Goal: Task Accomplishment & Management: Use online tool/utility

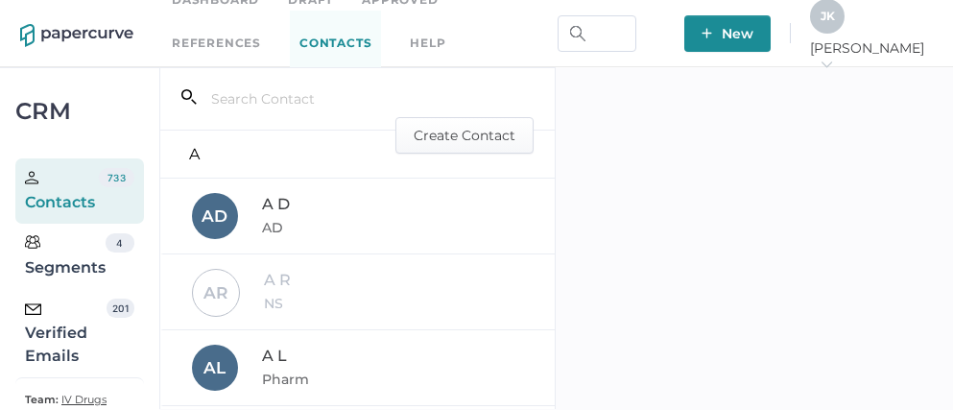
click at [44, 335] on div "Verified Emails" at bounding box center [66, 332] width 82 height 69
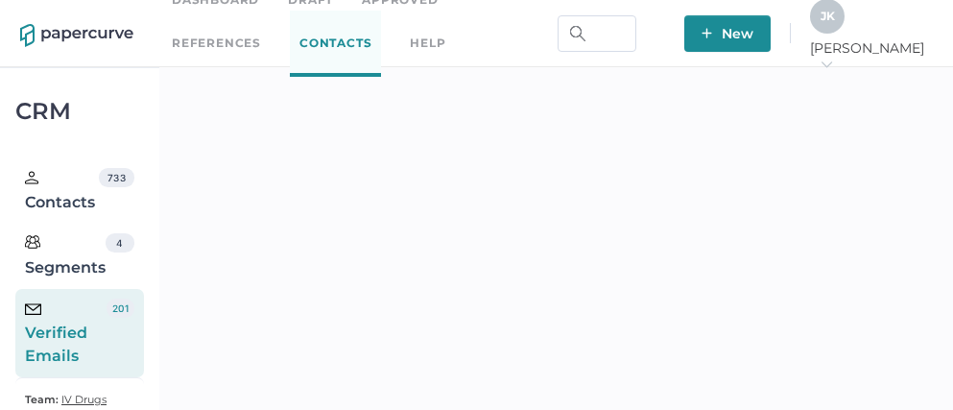
click at [835, 22] on span "J K" at bounding box center [827, 16] width 14 height 14
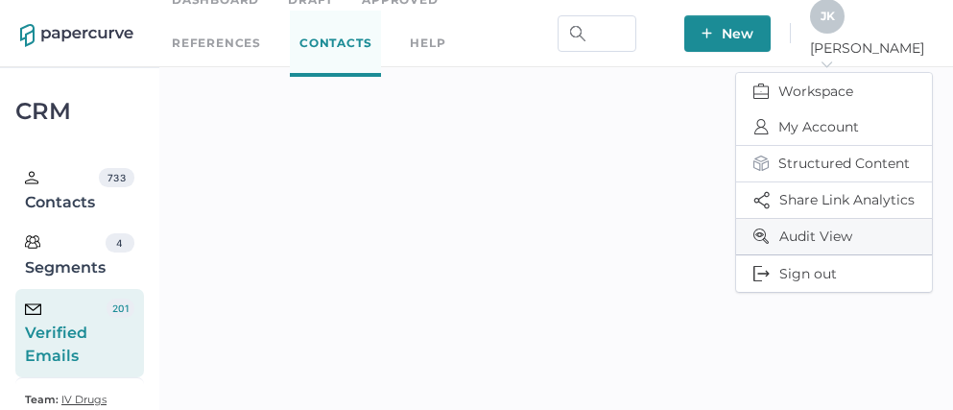
click at [812, 231] on span "Audit View" at bounding box center [833, 237] width 161 height 36
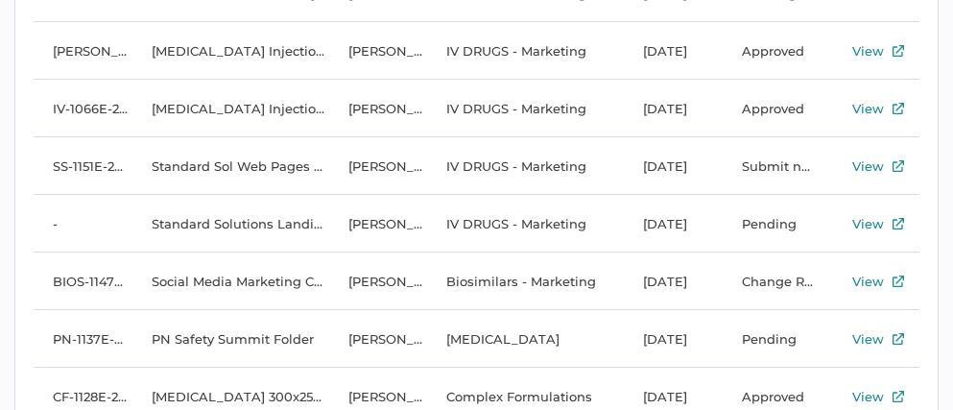
scroll to position [1449, 0]
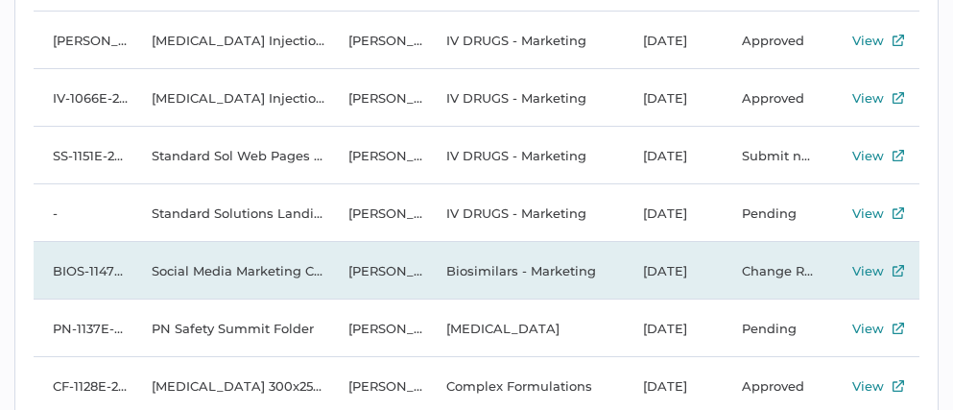
click at [545, 268] on td "Biosimilars - Marketing" at bounding box center [525, 271] width 197 height 58
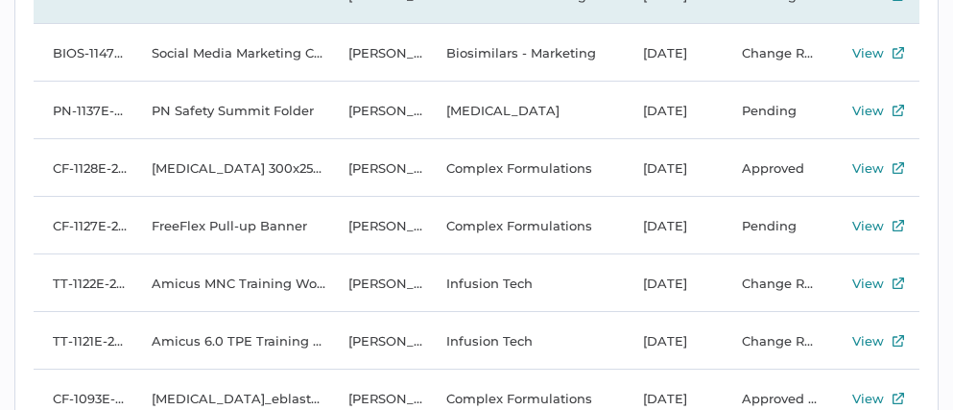
scroll to position [1677, 0]
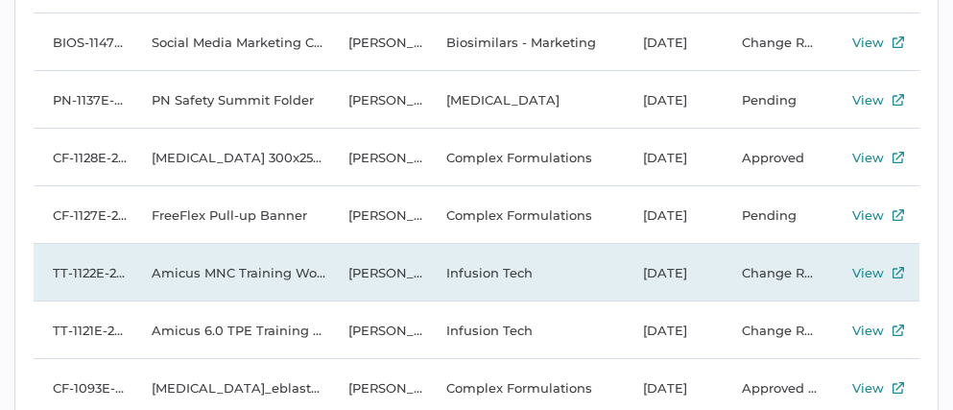
click at [428, 272] on td "Infusion Tech" at bounding box center [525, 273] width 197 height 58
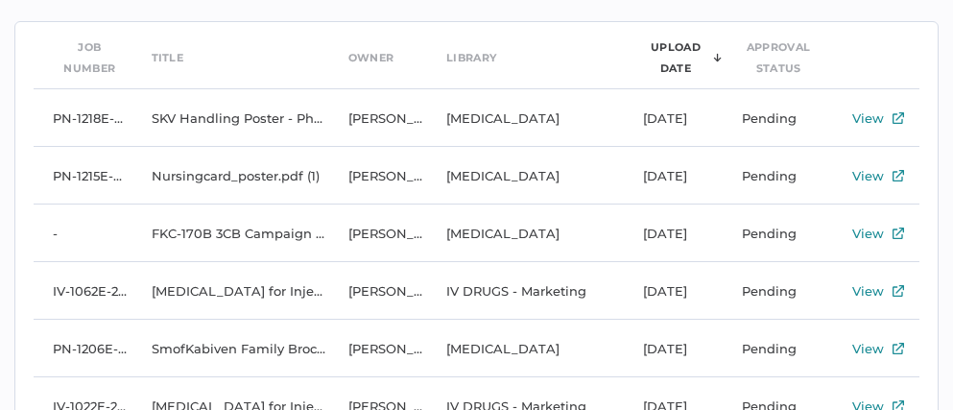
scroll to position [0, 0]
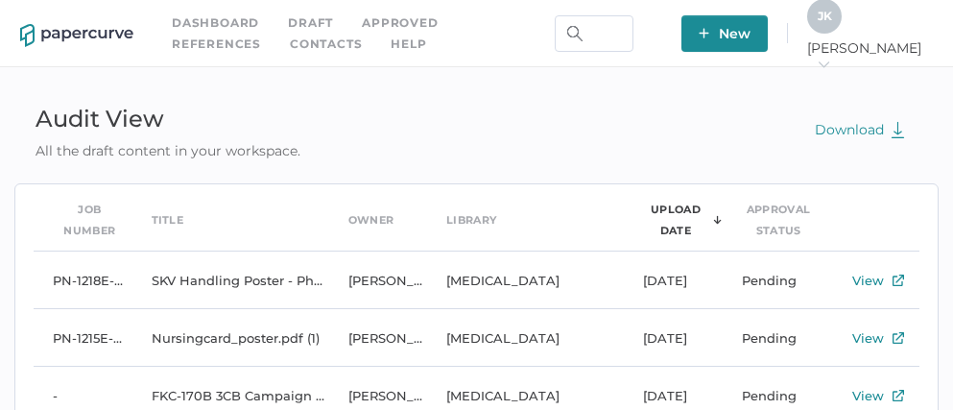
click at [290, 44] on link "Contacts" at bounding box center [326, 44] width 72 height 21
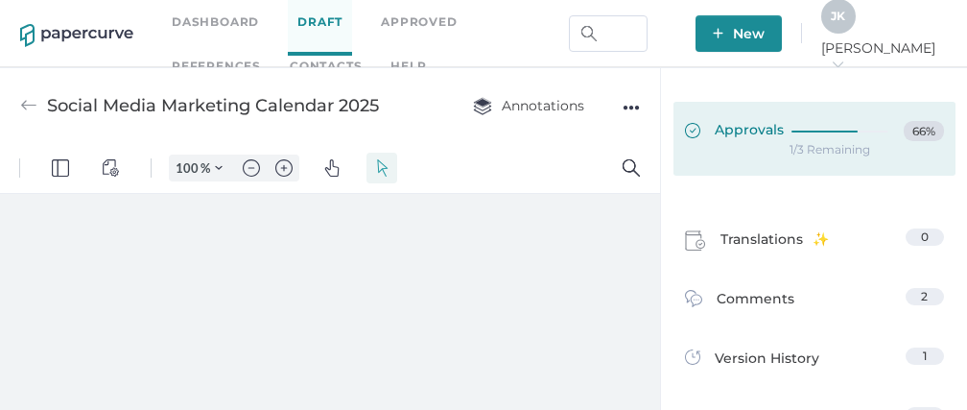
type input "86"
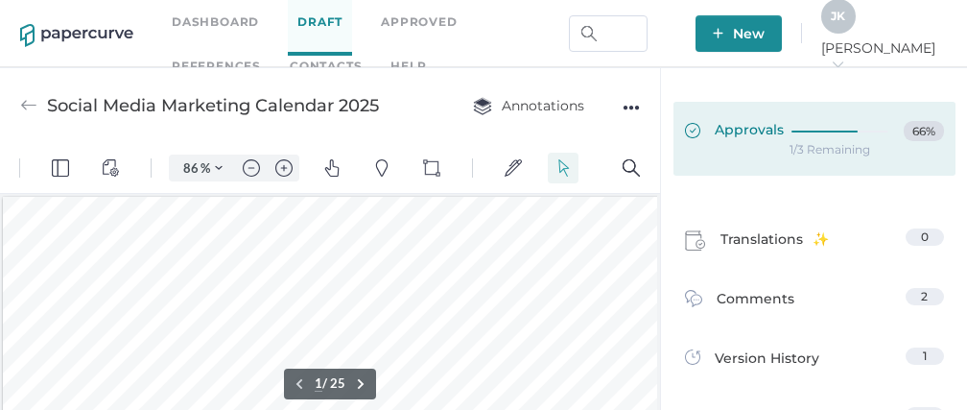
scroll to position [2, 0]
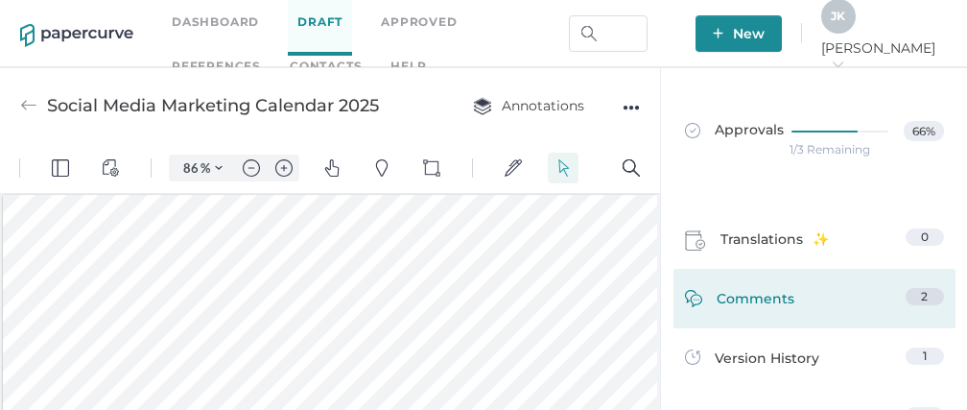
click at [735, 297] on span "Comments" at bounding box center [756, 303] width 78 height 30
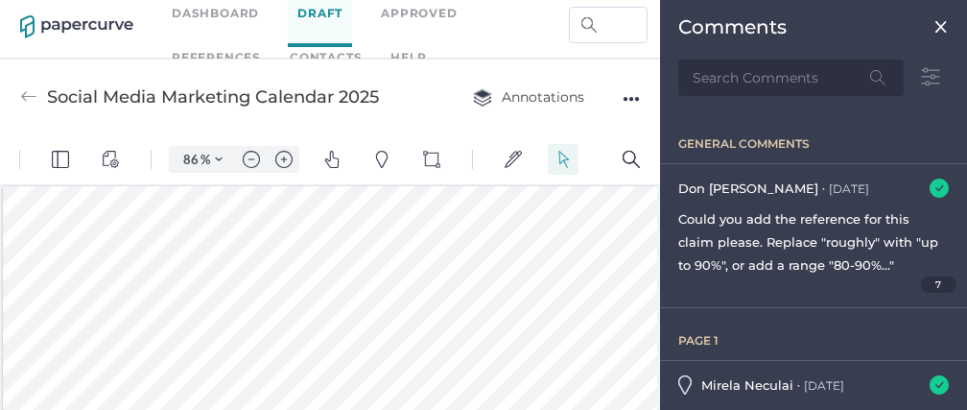
click at [934, 29] on img at bounding box center [941, 26] width 15 height 15
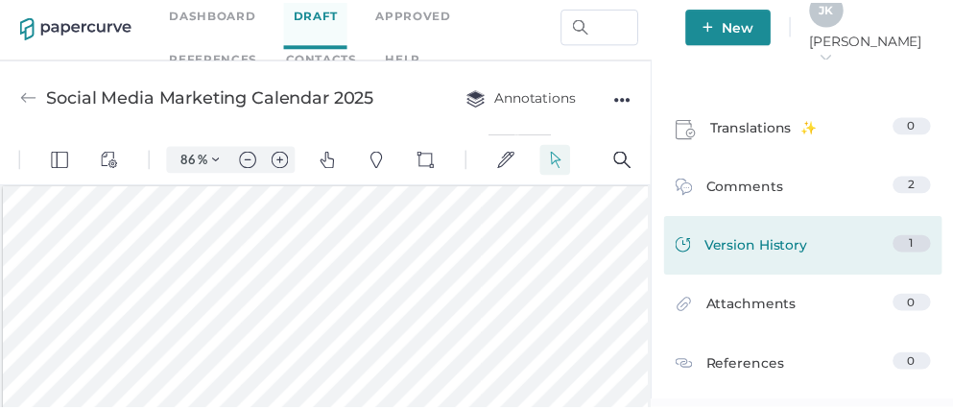
scroll to position [42, 0]
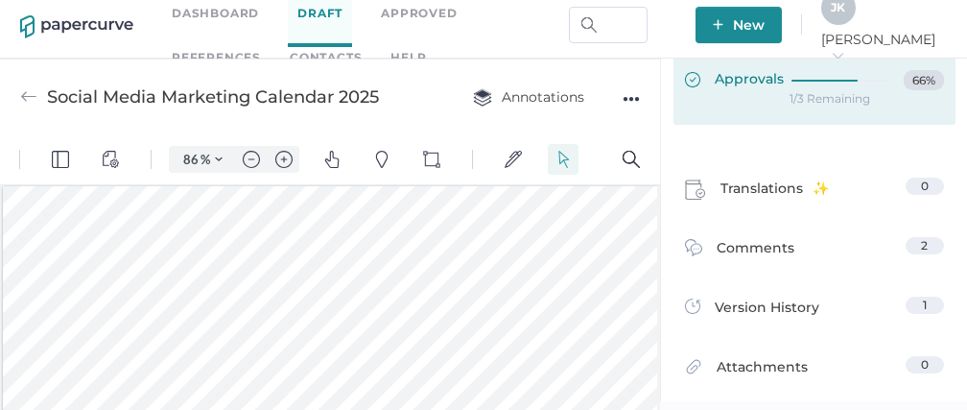
click at [792, 83] on div at bounding box center [844, 77] width 105 height 14
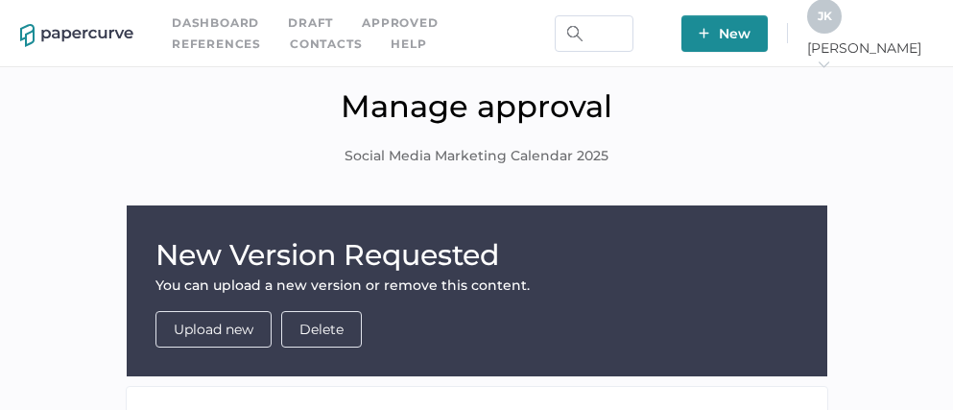
click at [832, 22] on span "J K" at bounding box center [825, 16] width 14 height 14
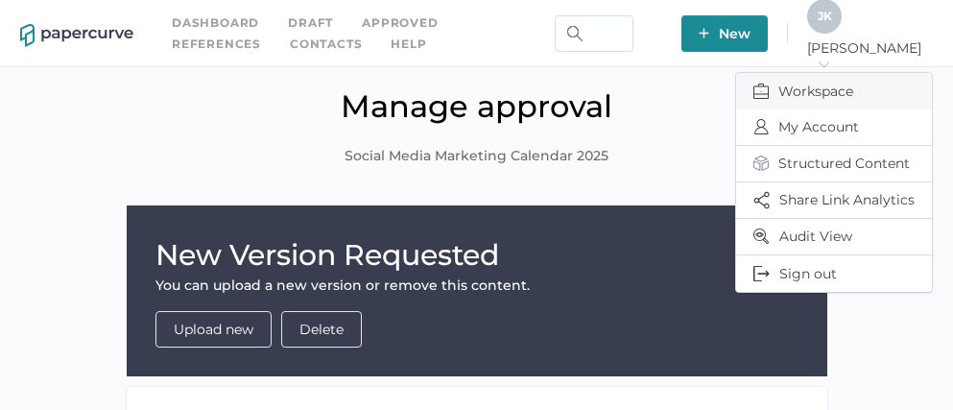
click at [804, 78] on span "Workspace" at bounding box center [833, 91] width 161 height 36
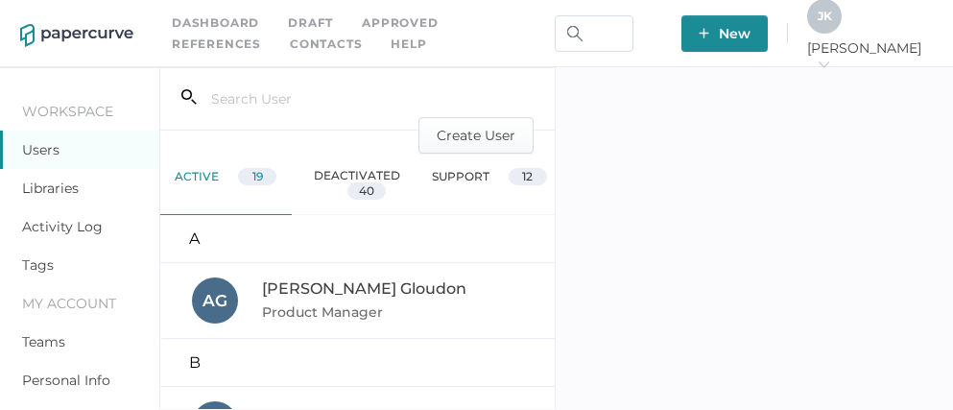
click at [61, 230] on link "Activity Log" at bounding box center [62, 226] width 81 height 17
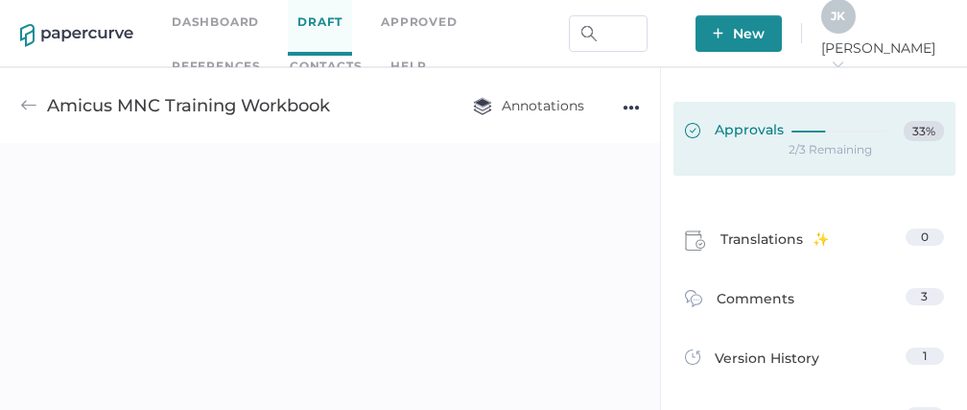
click at [747, 138] on span "Approvals" at bounding box center [734, 131] width 99 height 21
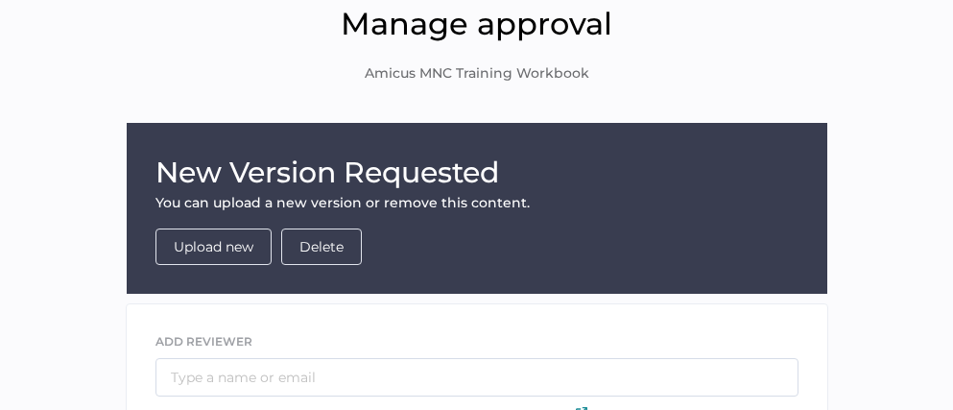
scroll to position [82, 0]
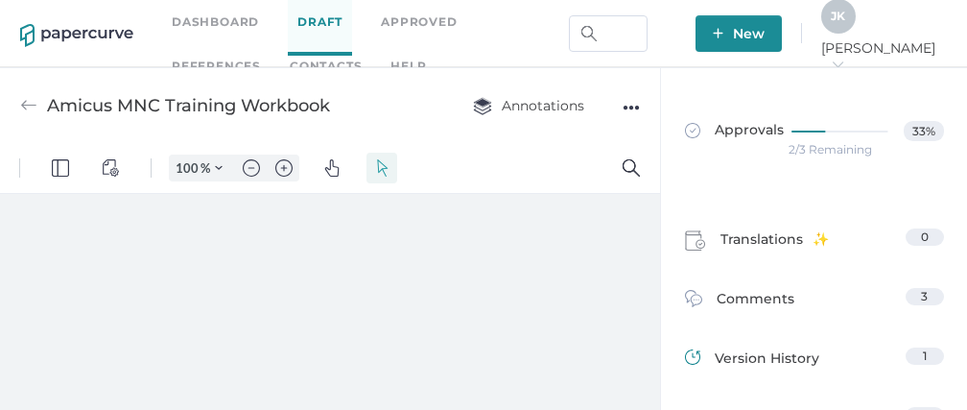
click at [752, 295] on span "Comments" at bounding box center [756, 303] width 78 height 30
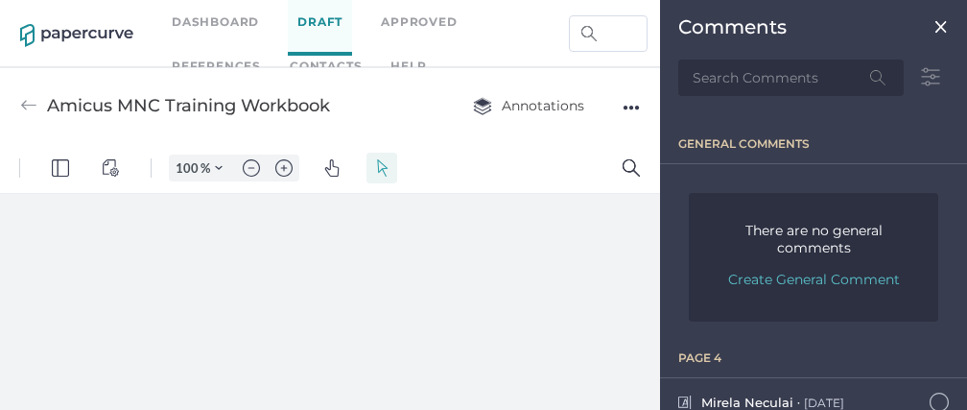
scroll to position [9, 0]
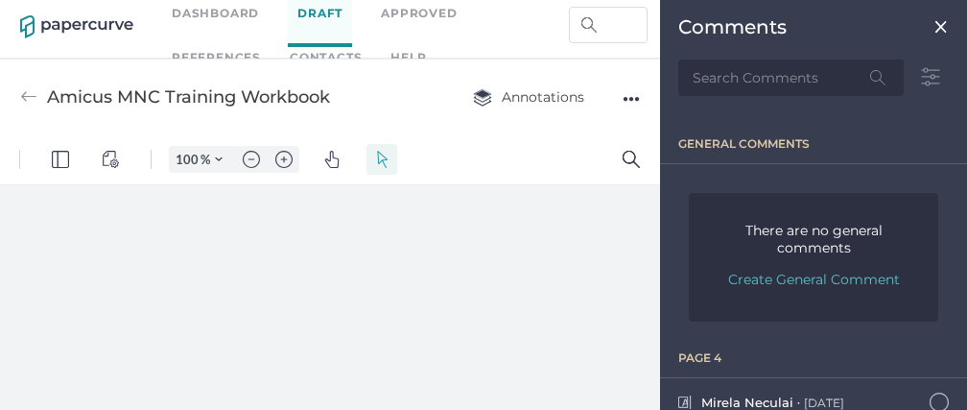
click at [749, 295] on div "There are no general comments Create General Comment" at bounding box center [813, 257] width 249 height 129
type input "86"
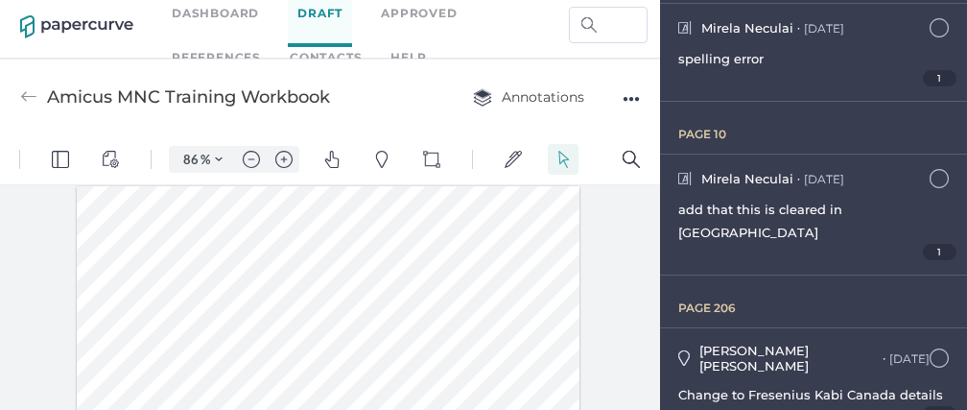
scroll to position [384, 0]
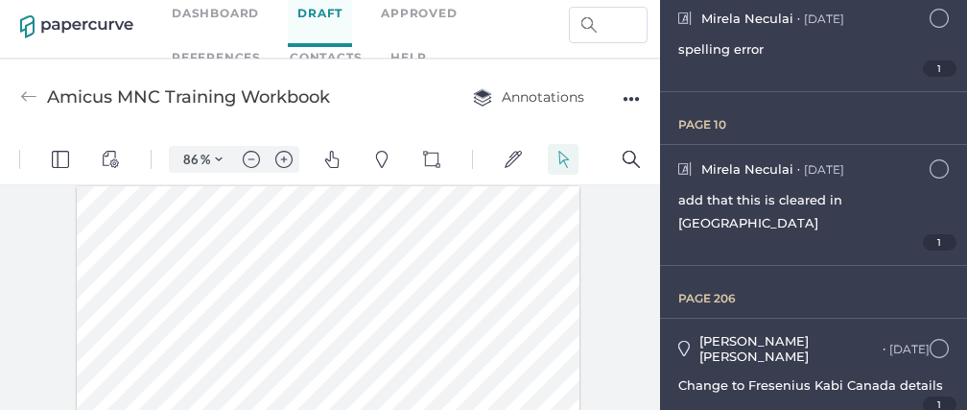
click at [12, 262] on div at bounding box center [330, 297] width 660 height 225
click at [44, 284] on div at bounding box center [330, 297] width 660 height 225
click at [36, 319] on div at bounding box center [330, 297] width 660 height 225
click at [749, 192] on span "add that this is cleared in Canada" at bounding box center [760, 211] width 164 height 38
type input "10"
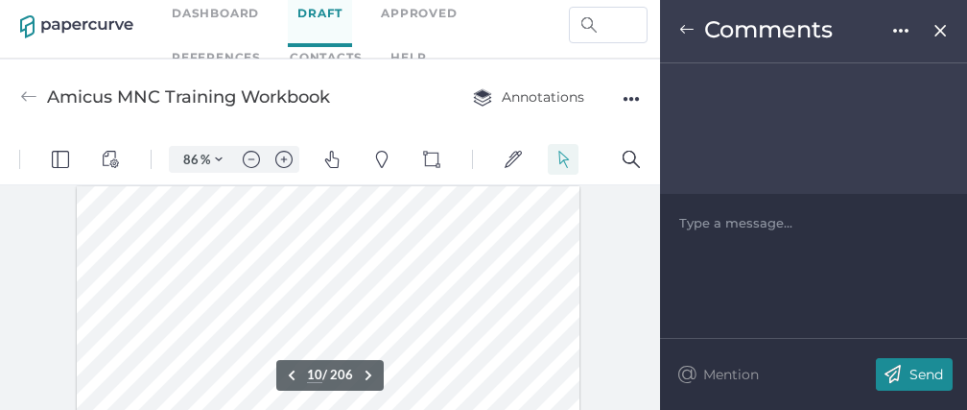
scroll to position [6039, 0]
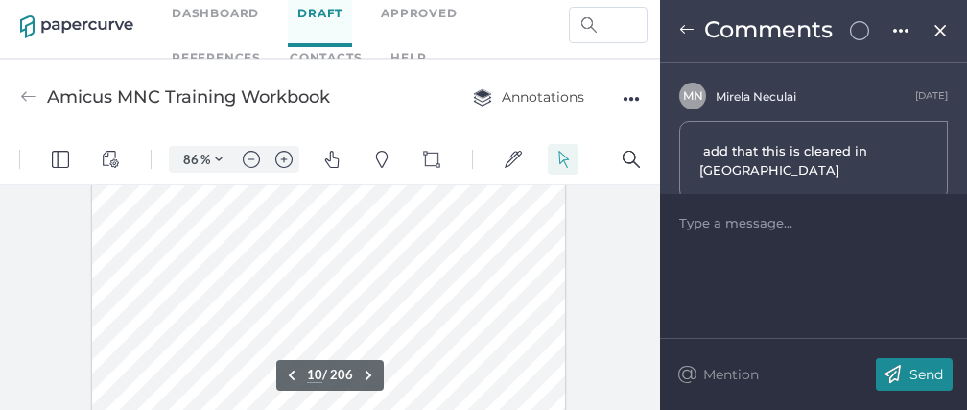
click at [45, 270] on div at bounding box center [330, 297] width 660 height 225
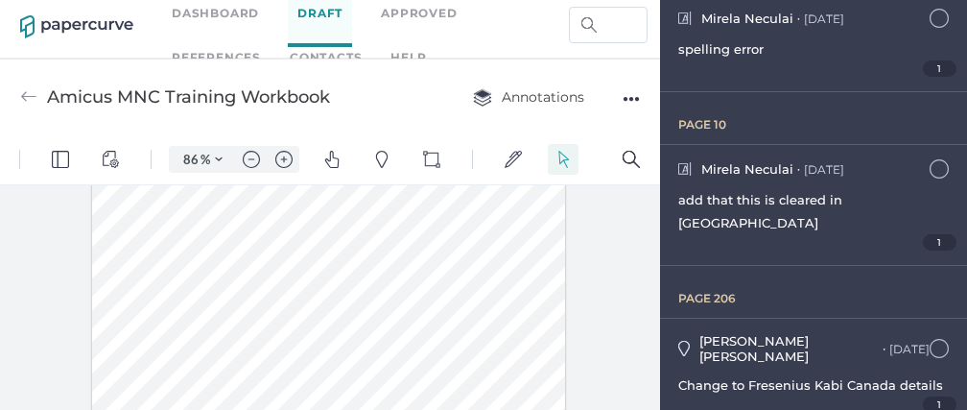
click at [25, 100] on img at bounding box center [28, 96] width 17 height 17
click at [26, 97] on img at bounding box center [28, 96] width 17 height 17
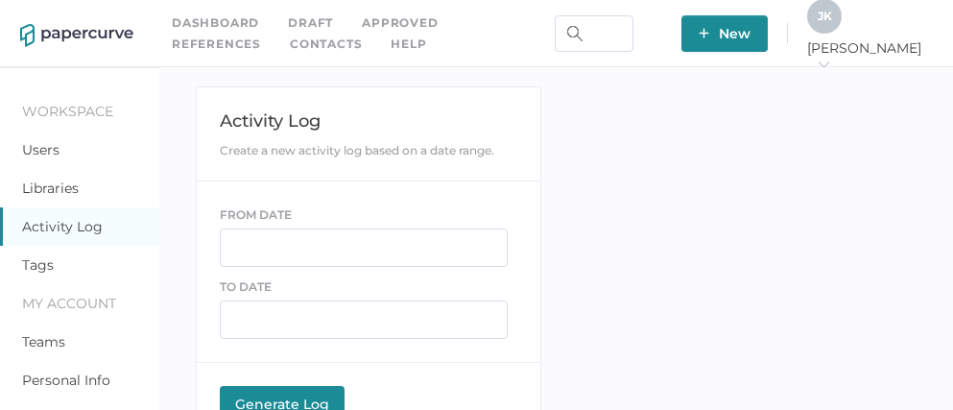
click at [290, 38] on link "Contacts" at bounding box center [326, 44] width 72 height 21
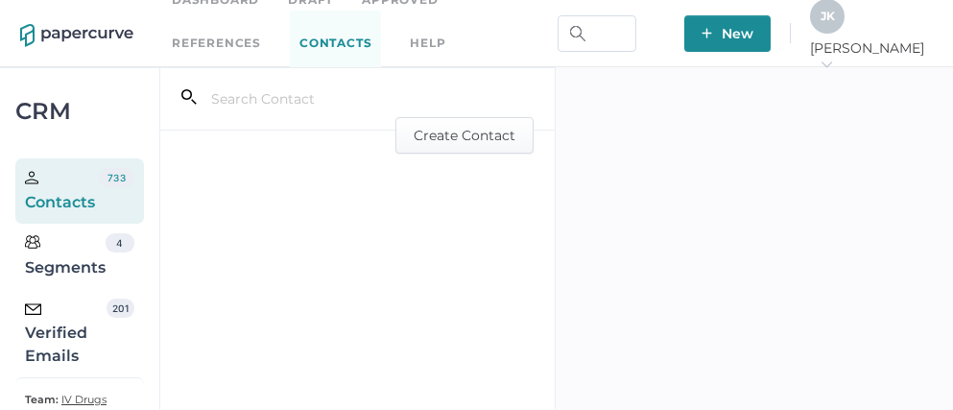
click at [67, 337] on div "Verified Emails" at bounding box center [66, 332] width 82 height 69
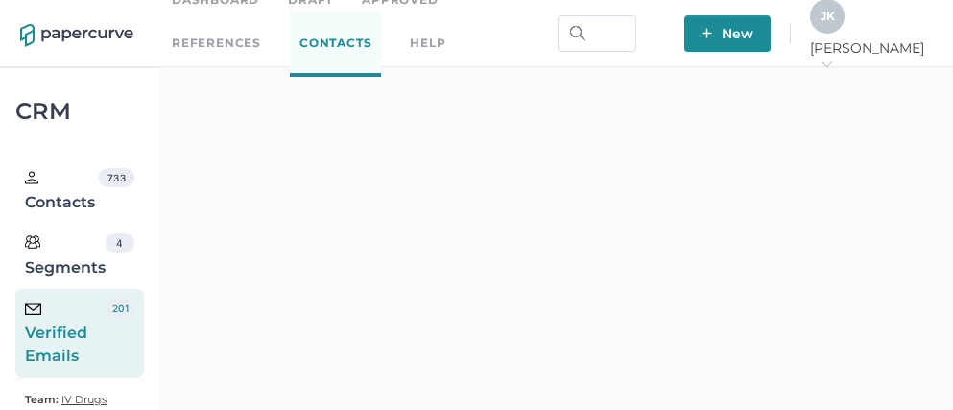
click at [835, 22] on span "J K" at bounding box center [827, 16] width 14 height 14
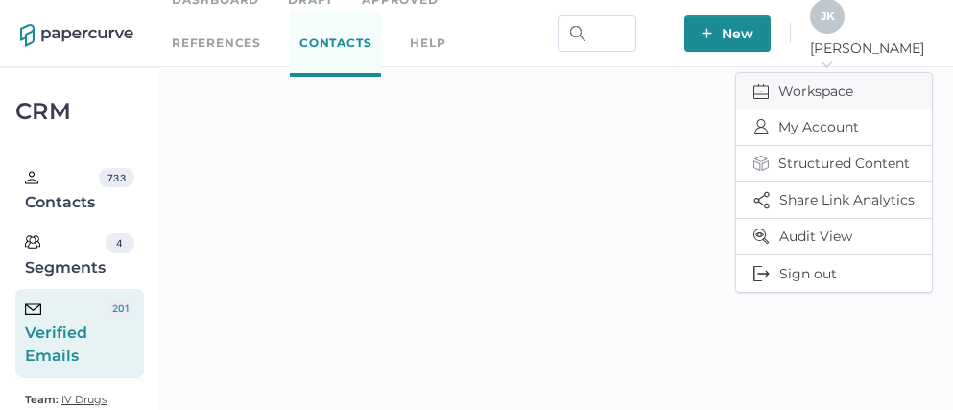
click at [805, 85] on span "Workspace" at bounding box center [833, 91] width 161 height 36
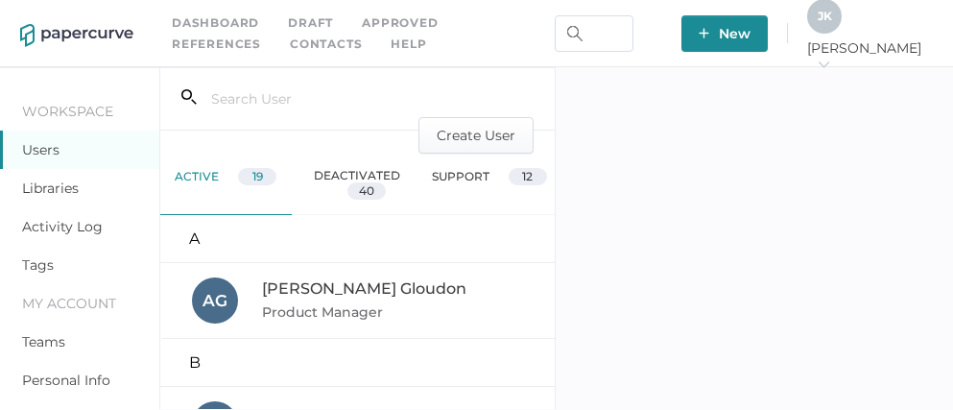
click at [75, 230] on link "Activity Log" at bounding box center [62, 226] width 81 height 17
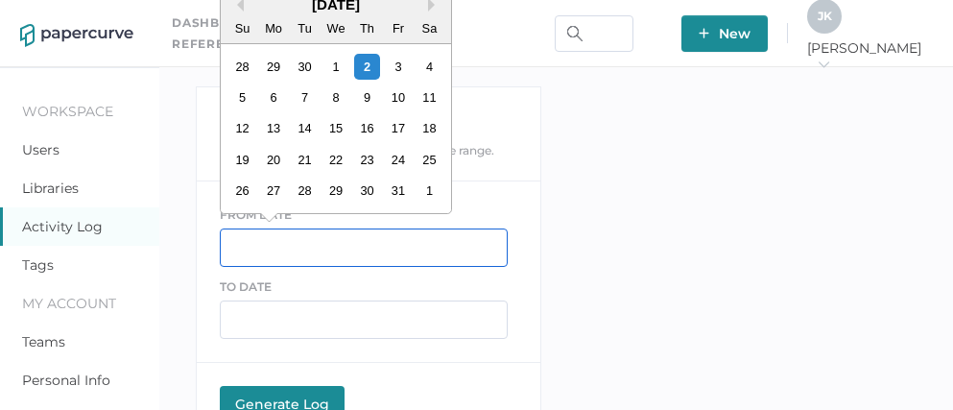
click at [277, 252] on input "text" at bounding box center [364, 247] width 288 height 38
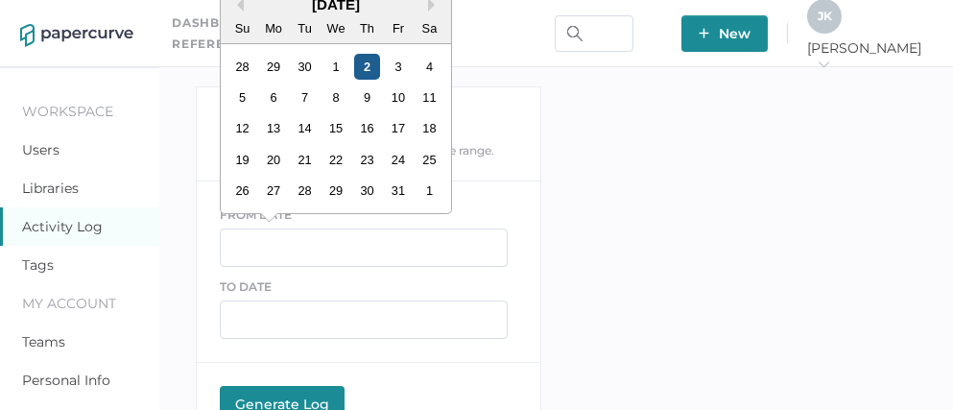
click at [368, 65] on div "2" at bounding box center [366, 67] width 26 height 26
type input "[DATE]"
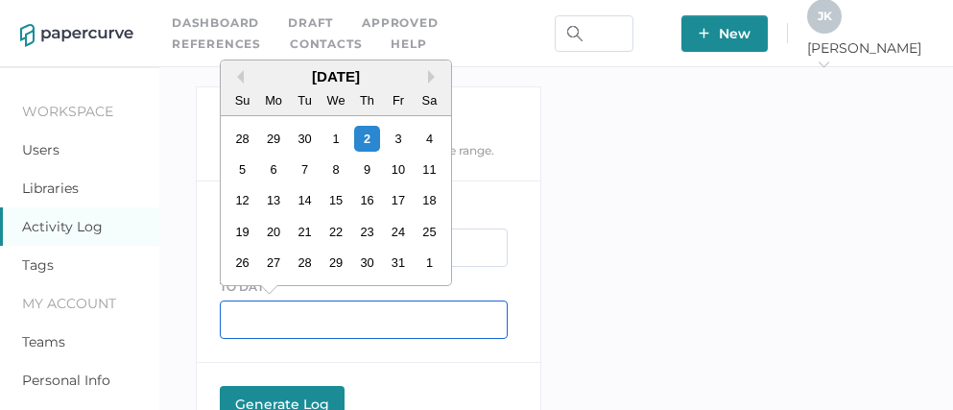
click at [260, 318] on input "text" at bounding box center [364, 319] width 288 height 38
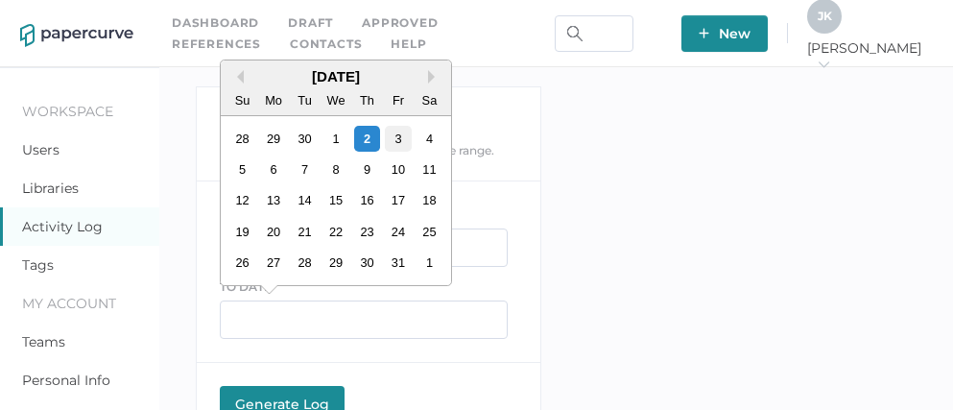
click at [395, 143] on div "3" at bounding box center [398, 139] width 26 height 26
type input "[DATE]"
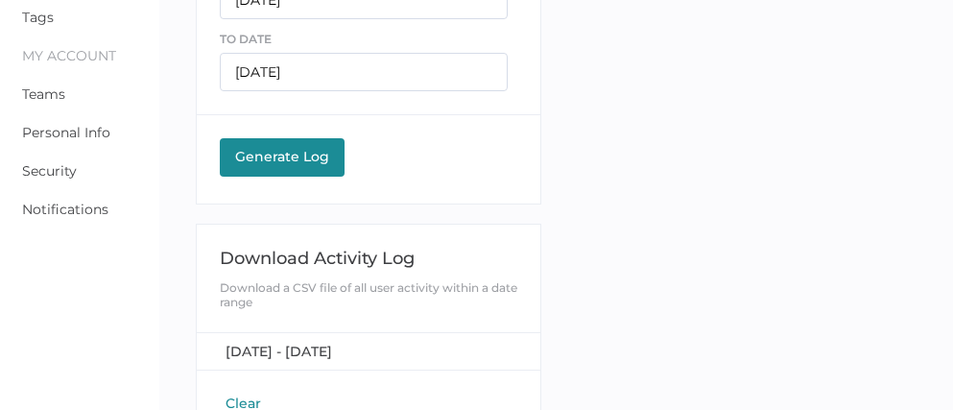
scroll to position [267, 0]
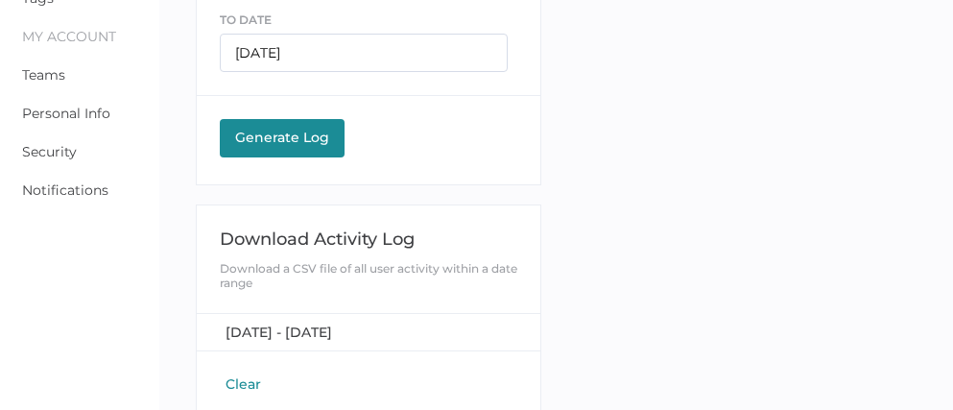
click at [236, 389] on button "Clear" at bounding box center [243, 383] width 47 height 19
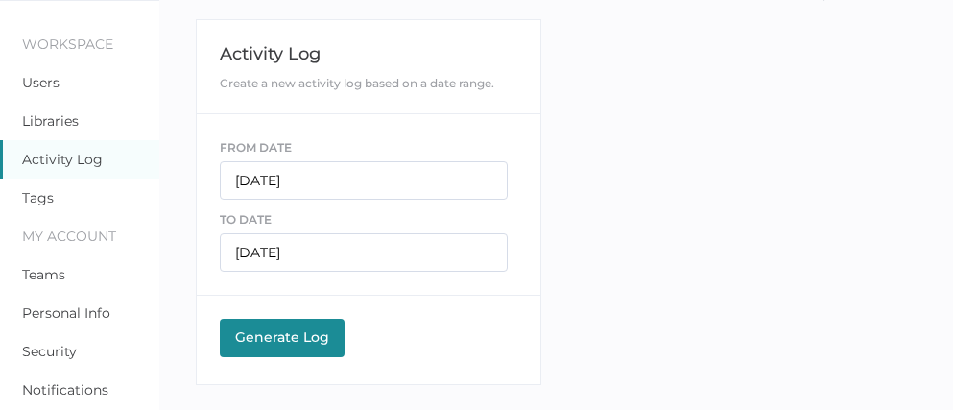
click at [278, 338] on div "Generate Log" at bounding box center [282, 336] width 106 height 17
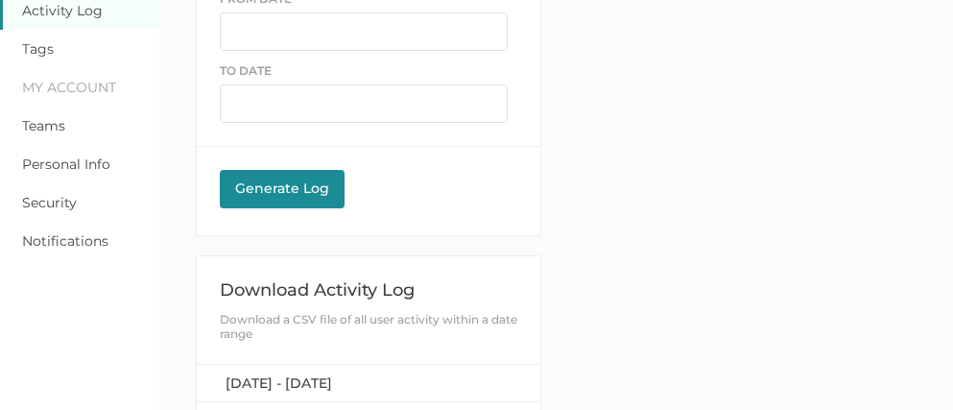
scroll to position [226, 0]
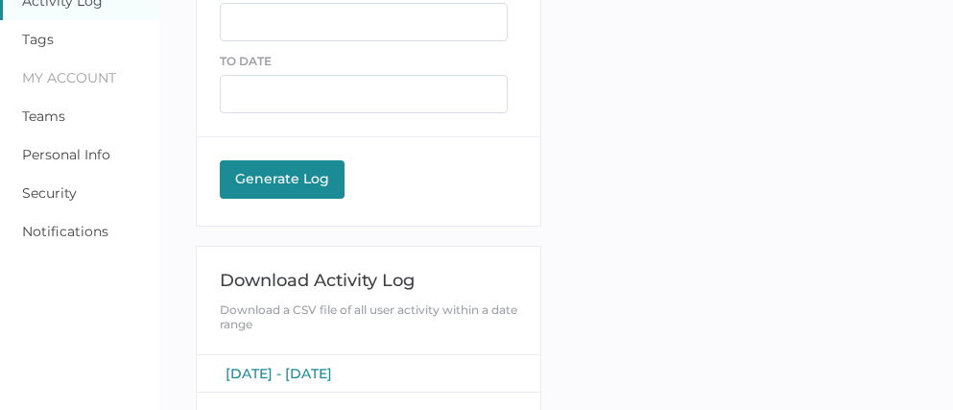
click at [311, 371] on span "October 2, 2025 - October 3, 2025" at bounding box center [279, 373] width 107 height 17
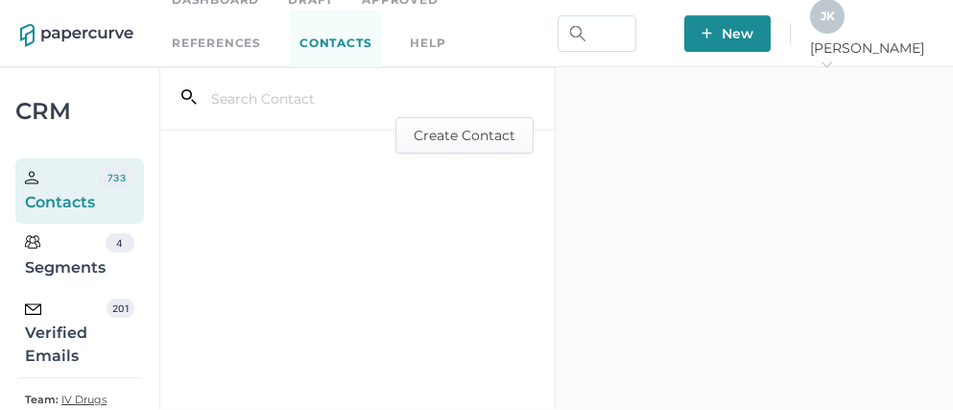
drag, startPoint x: 0, startPoint y: 0, endPoint x: 65, endPoint y: 339, distance: 345.0
click at [65, 339] on div "Verified Emails" at bounding box center [66, 332] width 82 height 69
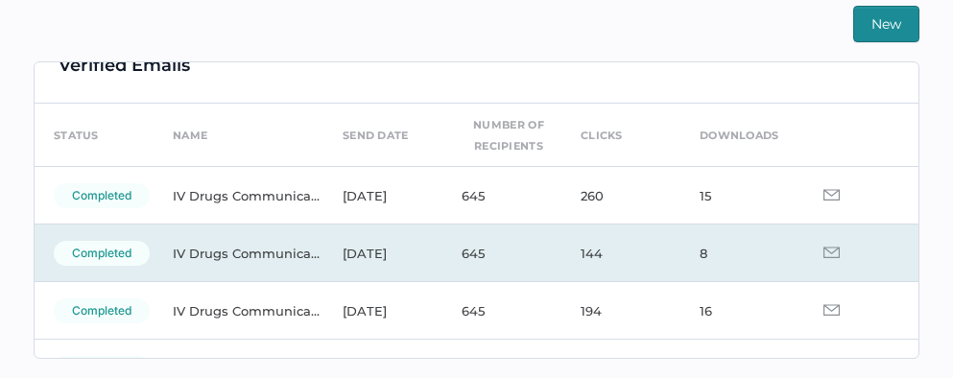
scroll to position [34, 0]
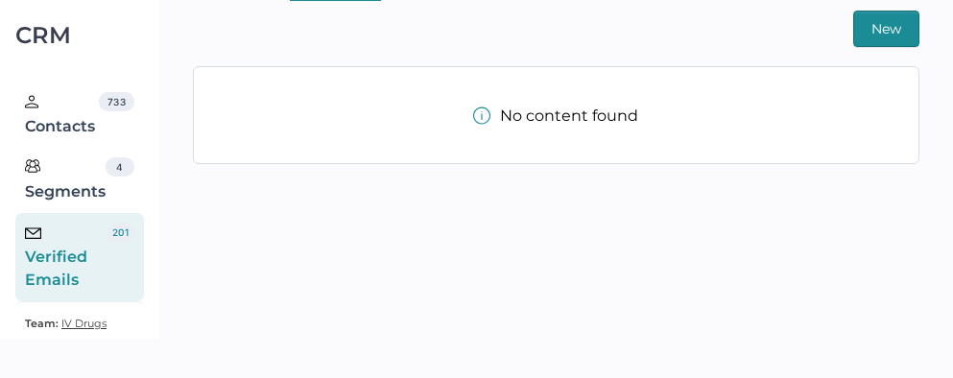
scroll to position [77, 0]
